Goal: Transaction & Acquisition: Purchase product/service

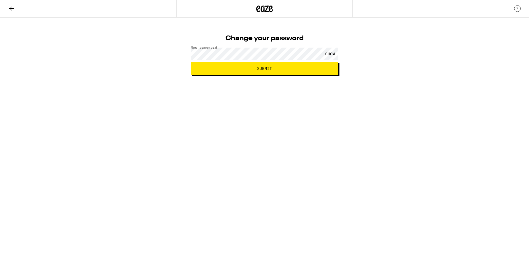
click at [328, 55] on div "SHOW" at bounding box center [330, 54] width 17 height 12
click at [227, 72] on button "Submit" at bounding box center [265, 68] width 148 height 13
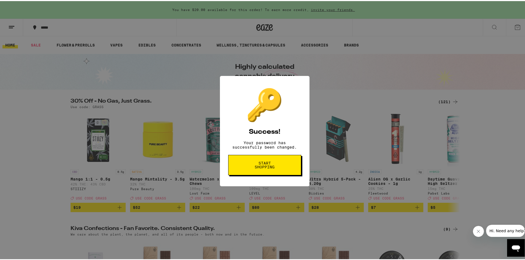
click at [259, 168] on span "Start shopping" at bounding box center [264, 164] width 28 height 8
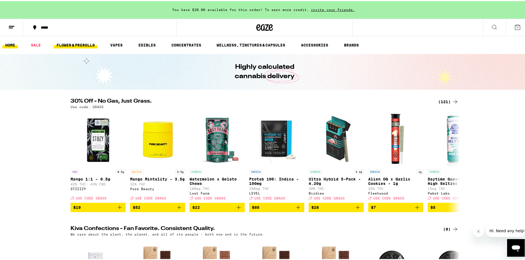
click at [80, 43] on link "FLOWER & PREROLLS" at bounding box center [76, 44] width 44 height 7
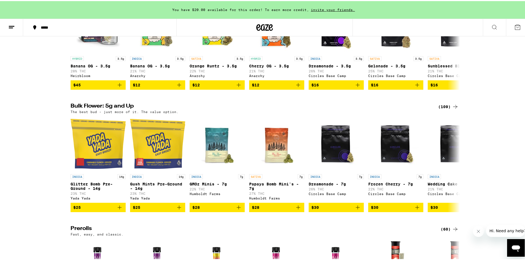
scroll to position [110, 0]
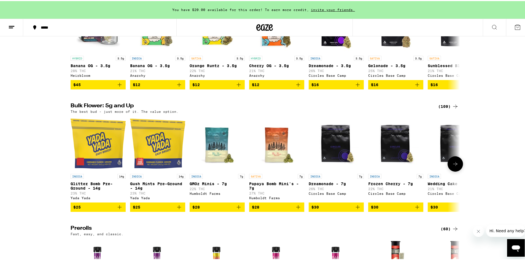
click at [81, 210] on span "$25" at bounding box center [98, 206] width 50 height 7
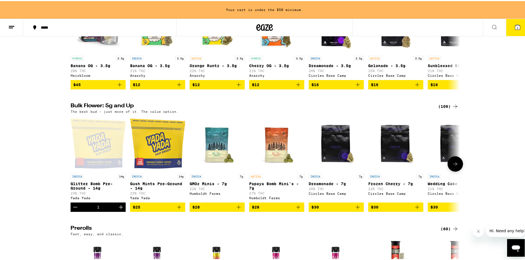
click at [452, 166] on icon at bounding box center [455, 163] width 7 height 7
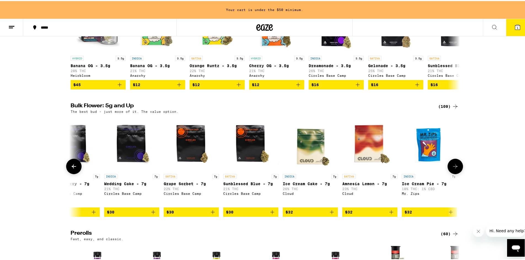
scroll to position [0, 328]
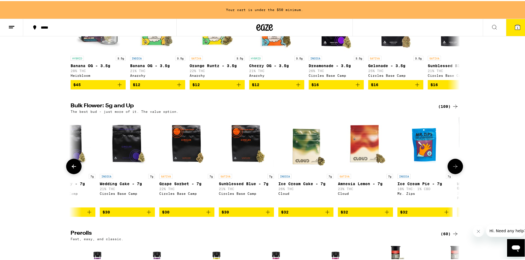
click at [452, 169] on icon at bounding box center [455, 165] width 7 height 7
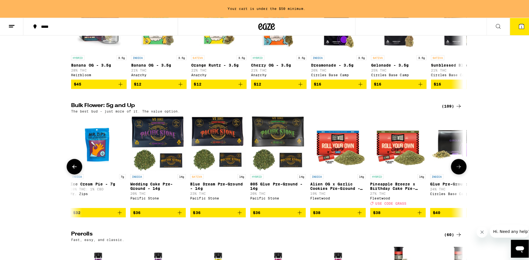
scroll to position [0, 656]
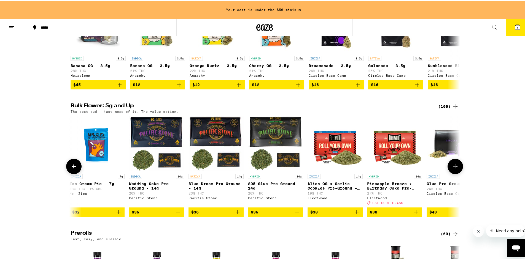
click at [163, 137] on img "Open page for Wedding Cake Pre-Ground - 14g from Pacific Stone" at bounding box center [156, 142] width 55 height 55
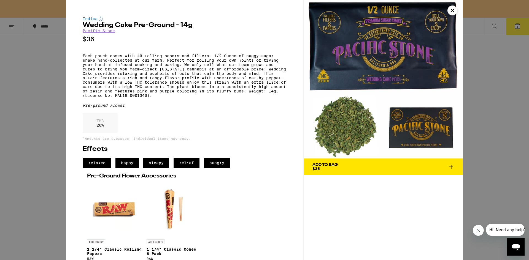
click at [326, 169] on div "Add To Bag $36" at bounding box center [324, 167] width 25 height 8
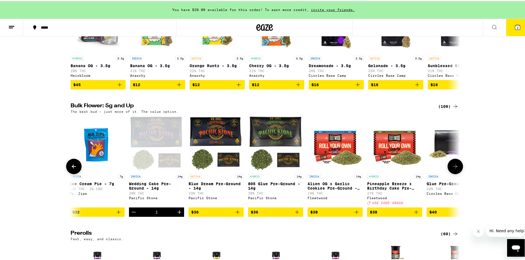
click at [264, 215] on span "$36" at bounding box center [276, 211] width 50 height 7
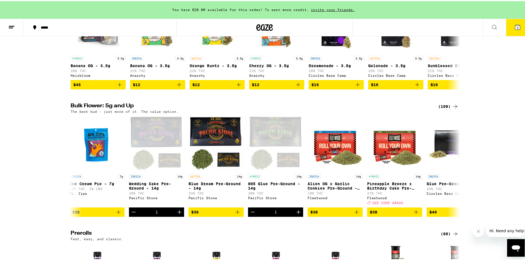
click at [516, 28] on icon at bounding box center [517, 26] width 7 height 7
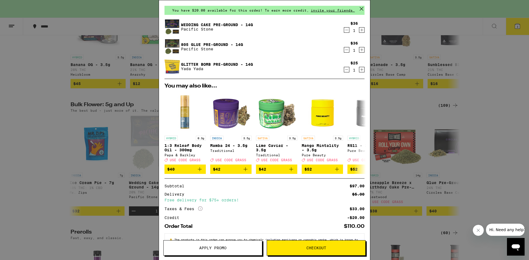
scroll to position [41, 0]
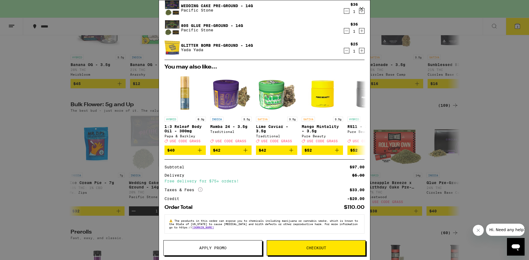
click at [202, 247] on span "Apply Promo" at bounding box center [212, 248] width 27 height 4
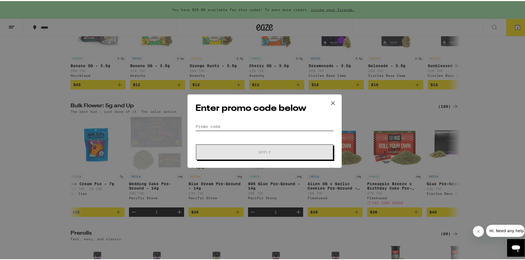
click at [200, 122] on input "Promo Code" at bounding box center [264, 125] width 138 height 8
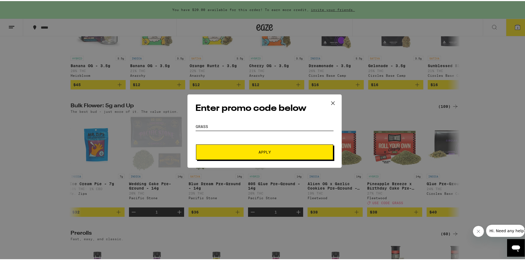
type input "grass"
click at [215, 153] on span "Apply" at bounding box center [264, 151] width 99 height 4
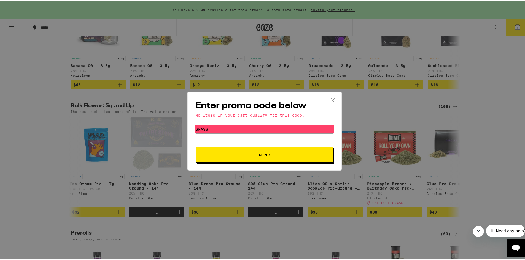
click at [331, 98] on icon at bounding box center [333, 99] width 8 height 8
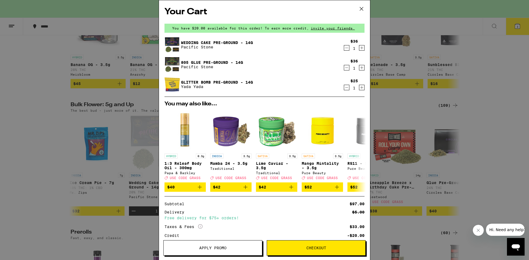
click at [344, 89] on icon "Decrement" at bounding box center [346, 87] width 5 height 7
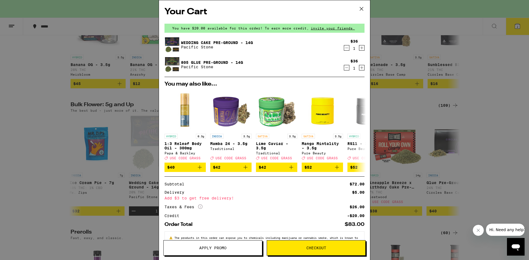
scroll to position [21, 0]
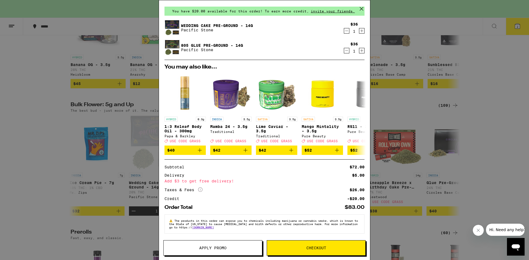
click at [292, 249] on span "Checkout" at bounding box center [316, 248] width 98 height 4
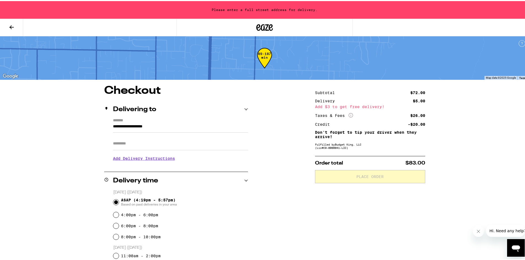
click at [129, 125] on input "**********" at bounding box center [180, 126] width 135 height 9
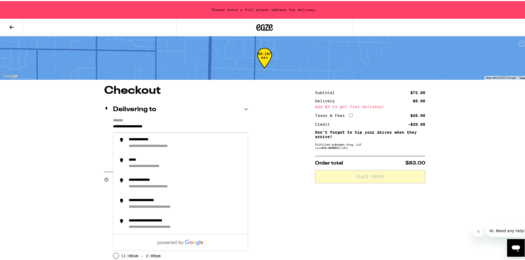
click at [173, 131] on input "**********" at bounding box center [180, 126] width 135 height 9
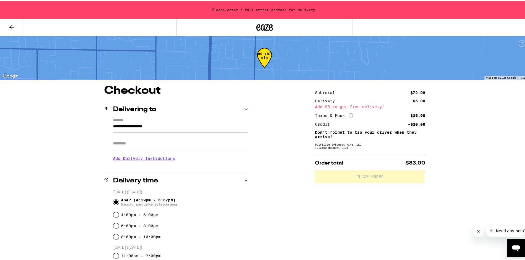
drag, startPoint x: 169, startPoint y: 122, endPoint x: 142, endPoint y: 124, distance: 26.8
click at [142, 124] on form "**********" at bounding box center [180, 124] width 135 height 14
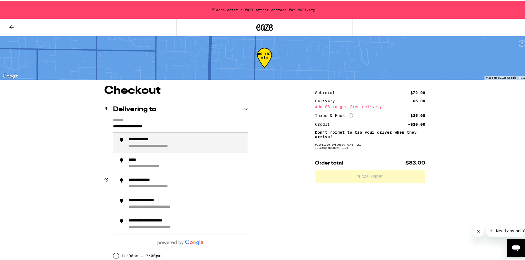
drag, startPoint x: 170, startPoint y: 128, endPoint x: 101, endPoint y: 131, distance: 69.2
click at [101, 131] on div "**********" at bounding box center [264, 239] width 397 height 310
click at [137, 139] on div "**********" at bounding box center [149, 138] width 40 height 5
type input "**********"
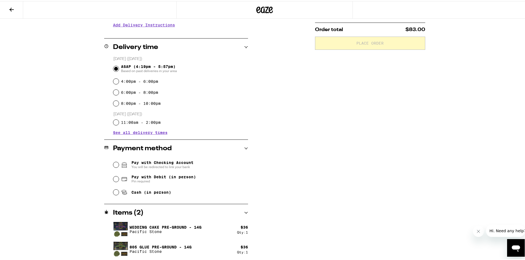
scroll to position [117, 0]
click at [113, 193] on input "Cash (in person)" at bounding box center [116, 191] width 6 height 6
radio input "true"
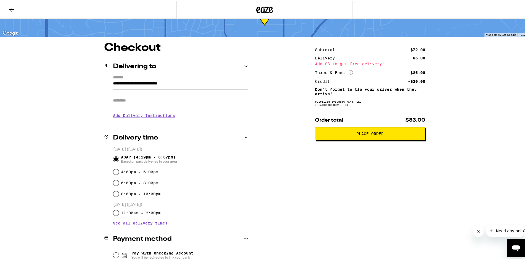
scroll to position [6, 0]
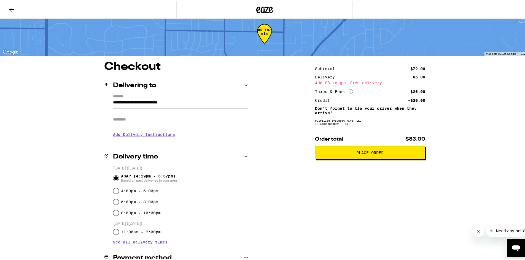
click at [342, 153] on span "Place Order" at bounding box center [370, 152] width 101 height 4
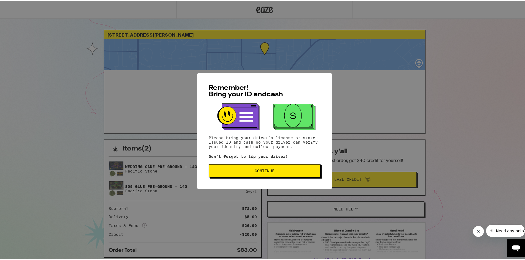
click at [215, 168] on button "Continue" at bounding box center [265, 169] width 112 height 13
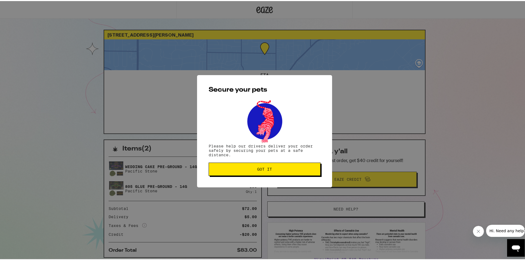
click at [231, 170] on span "Got it" at bounding box center [264, 168] width 102 height 4
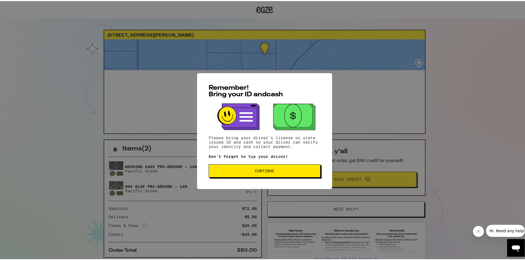
click at [244, 174] on button "Continue" at bounding box center [265, 169] width 112 height 13
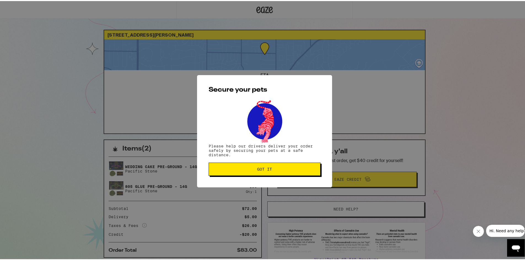
click at [219, 169] on span "Got it" at bounding box center [264, 168] width 102 height 4
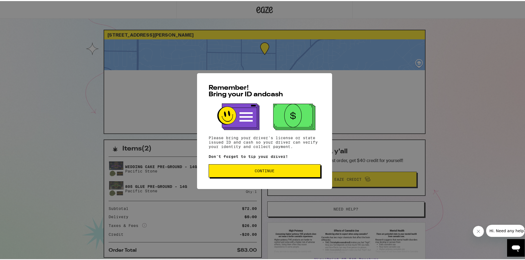
click at [241, 175] on button "Continue" at bounding box center [265, 169] width 112 height 13
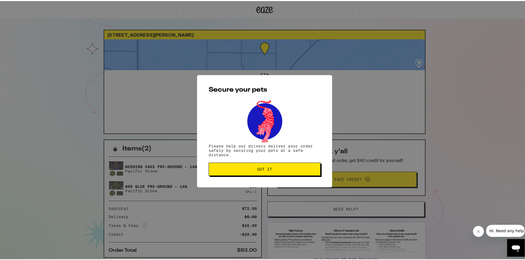
click at [231, 168] on span "Got it" at bounding box center [264, 168] width 102 height 4
